Goal: Information Seeking & Learning: Learn about a topic

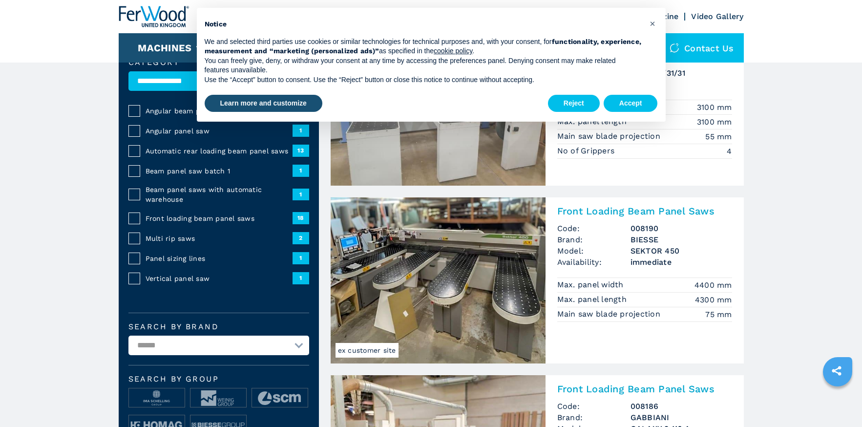
scroll to position [41, 0]
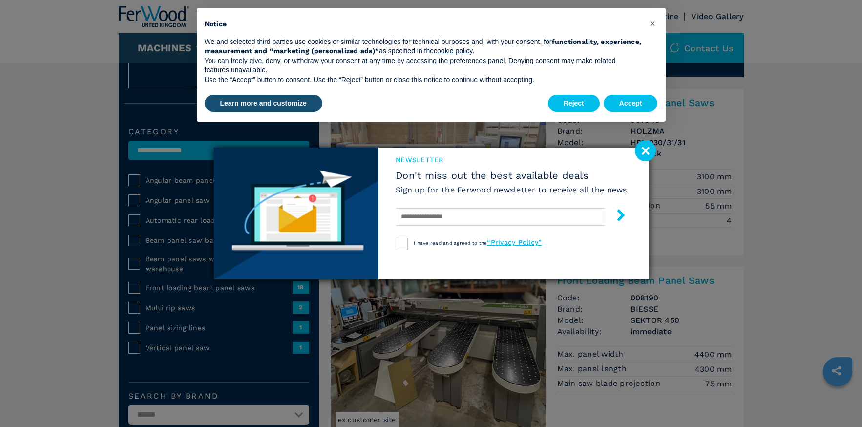
click at [645, 156] on image at bounding box center [645, 150] width 21 height 21
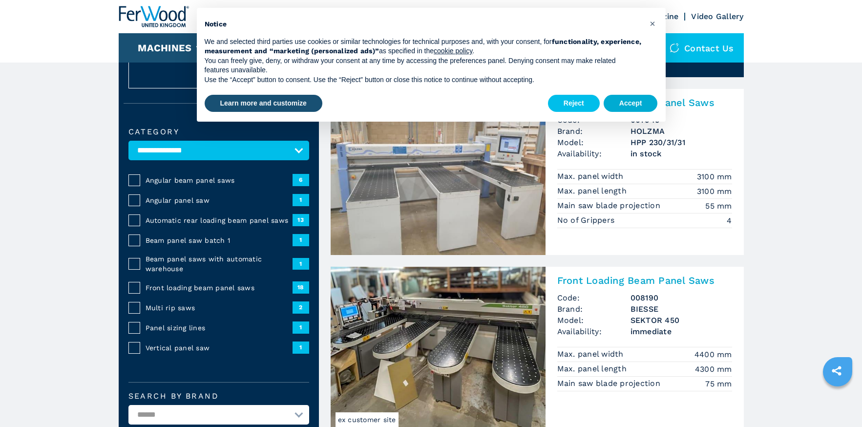
click at [620, 98] on button "Accept" at bounding box center [631, 104] width 54 height 18
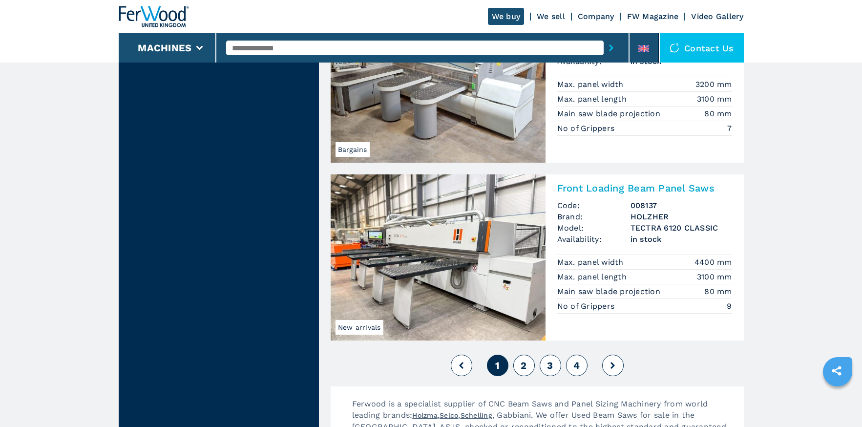
scroll to position [2120, 0]
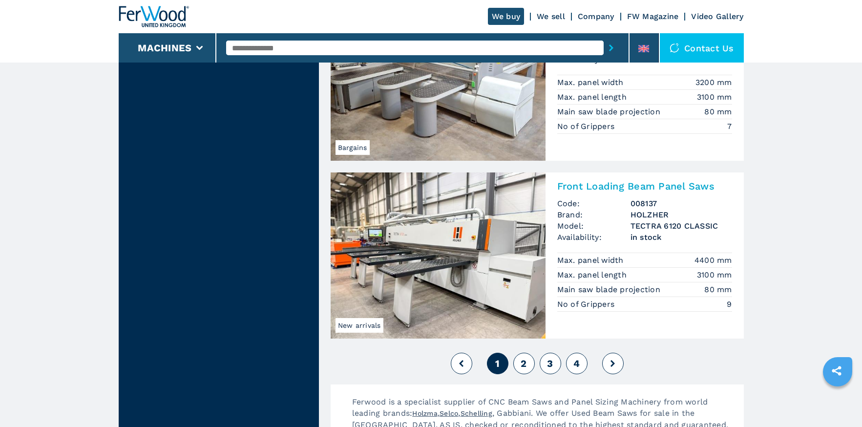
click at [438, 258] on img at bounding box center [438, 255] width 215 height 166
click at [640, 183] on h2 "Front Loading Beam Panel Saws" at bounding box center [644, 186] width 175 height 12
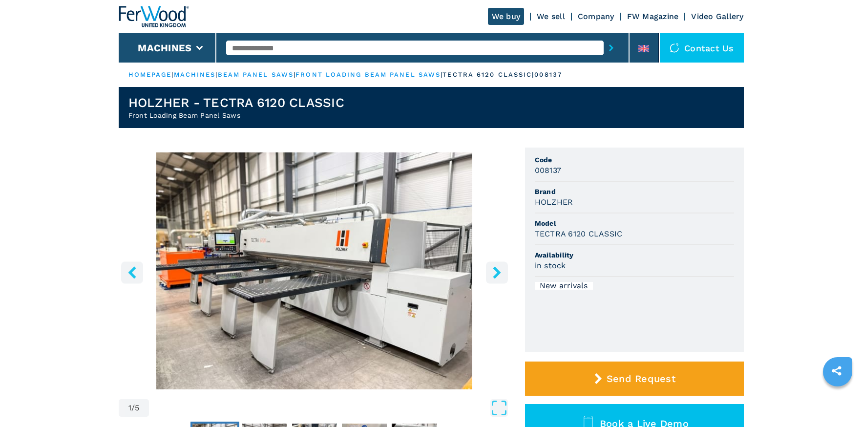
click at [499, 276] on icon "right-button" at bounding box center [497, 272] width 12 height 12
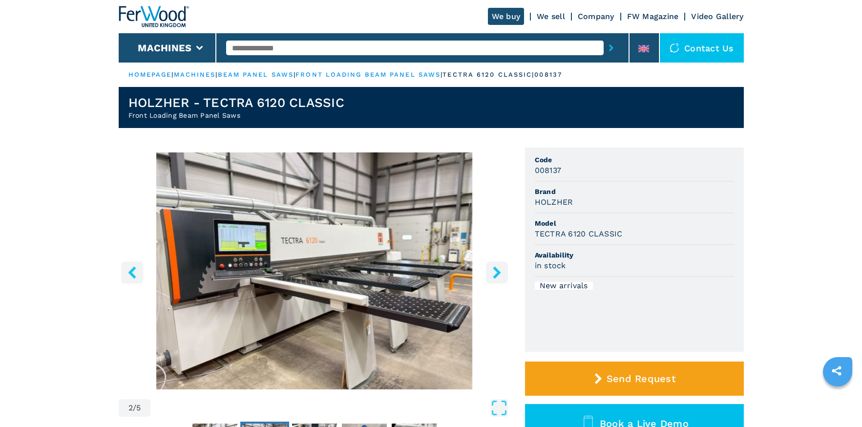
click at [499, 275] on icon "right-button" at bounding box center [497, 272] width 8 height 12
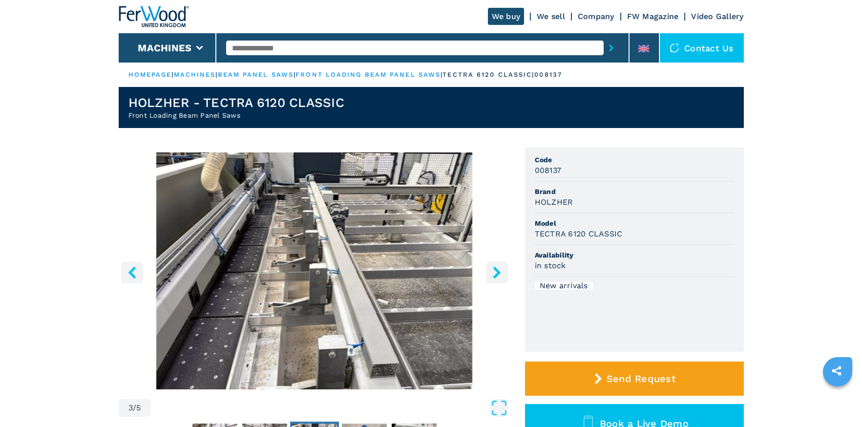
click at [499, 273] on icon "right-button" at bounding box center [497, 272] width 8 height 12
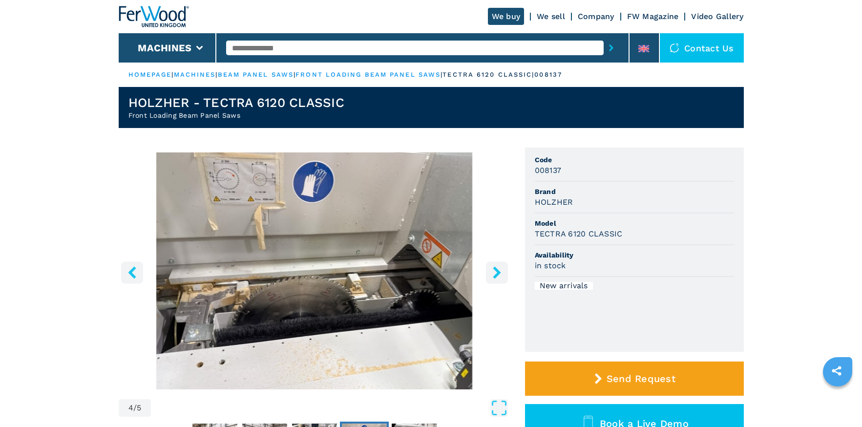
click at [499, 273] on icon "right-button" at bounding box center [497, 272] width 8 height 12
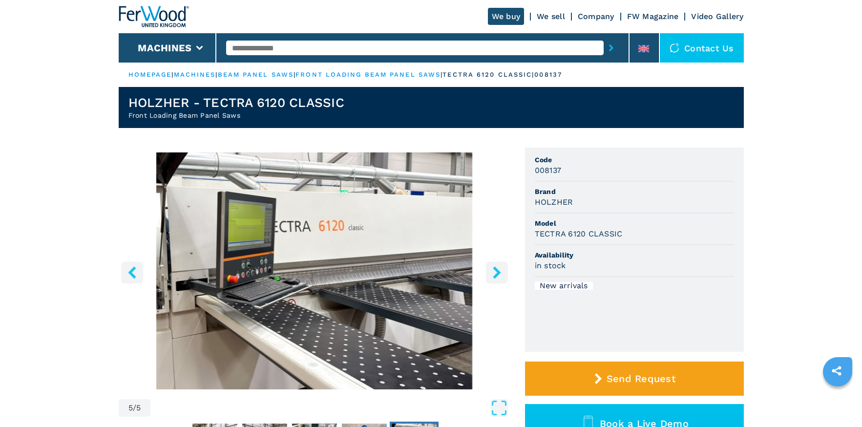
click at [499, 273] on icon "right-button" at bounding box center [497, 272] width 8 height 12
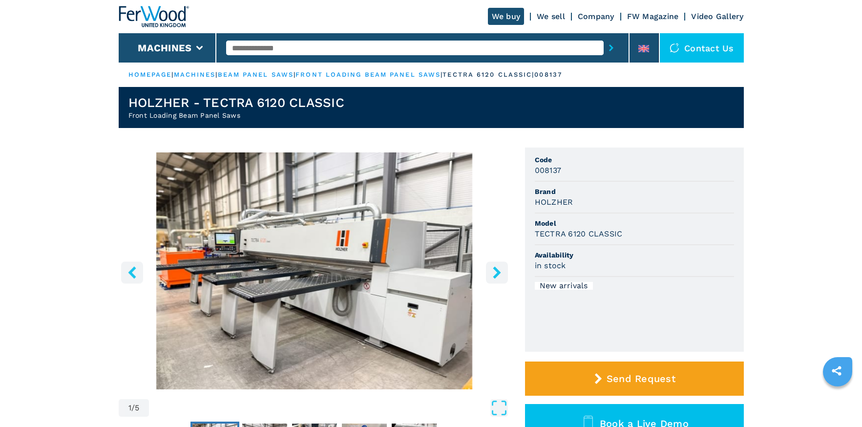
click at [499, 273] on icon "right-button" at bounding box center [497, 272] width 8 height 12
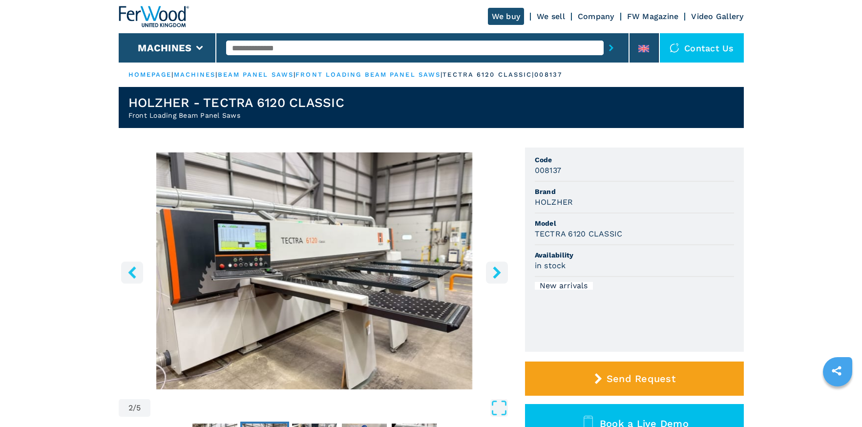
click at [240, 43] on input "text" at bounding box center [415, 48] width 378 height 15
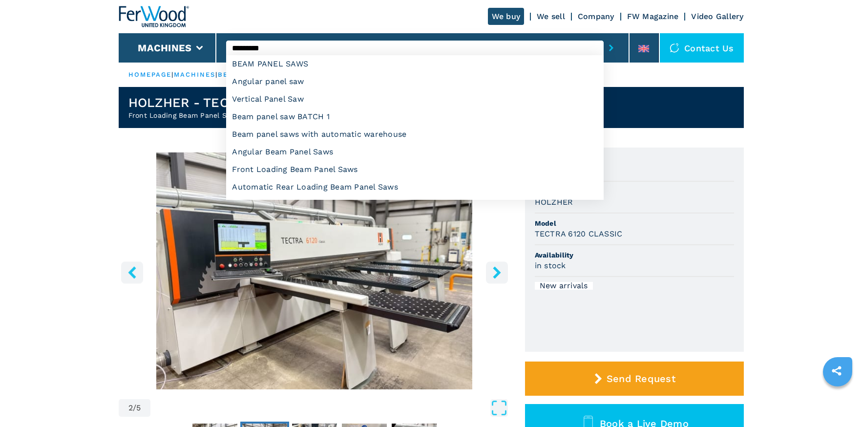
type input "*********"
